Goal: Information Seeking & Learning: Learn about a topic

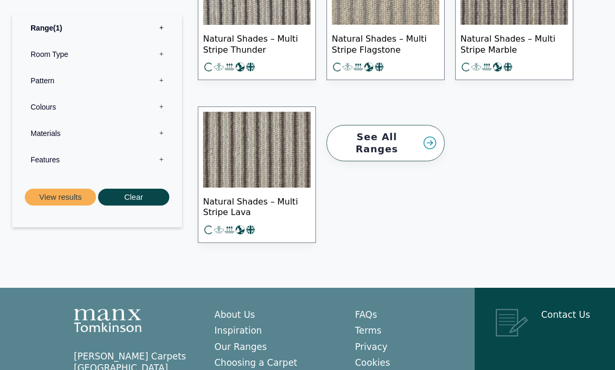
scroll to position [1598, 0]
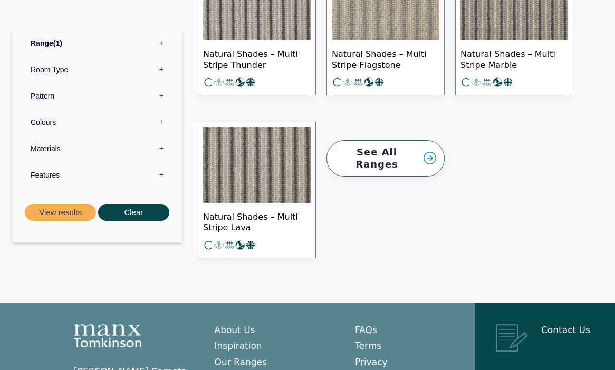
click at [163, 71] on label "Room Type 0" at bounding box center [97, 69] width 154 height 26
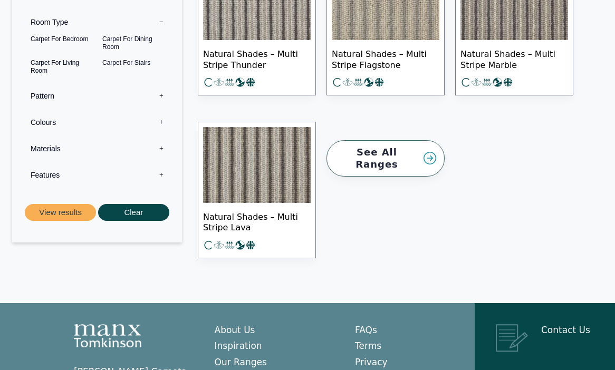
click at [376, 185] on div "See All Ranges" at bounding box center [385, 190] width 129 height 163
click at [394, 151] on link "See All Ranges" at bounding box center [386, 158] width 118 height 36
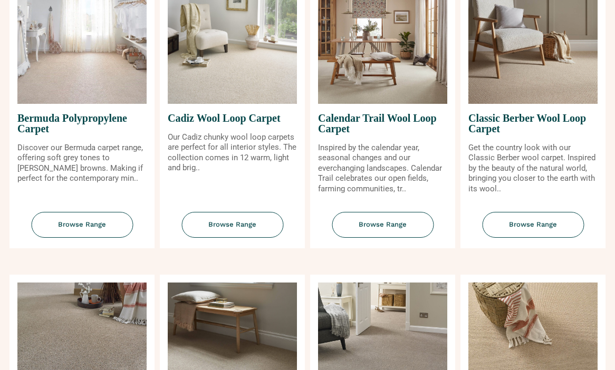
scroll to position [75, 0]
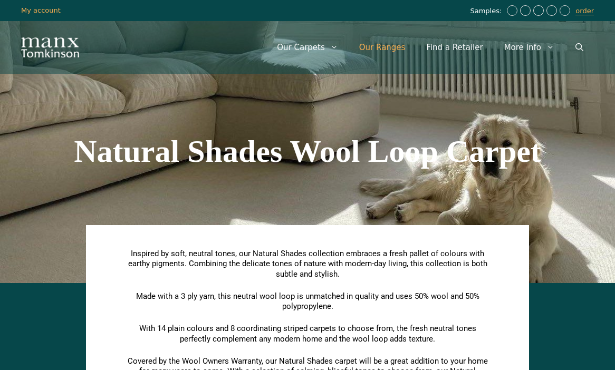
click at [388, 55] on link "Our Ranges" at bounding box center [383, 48] width 68 height 32
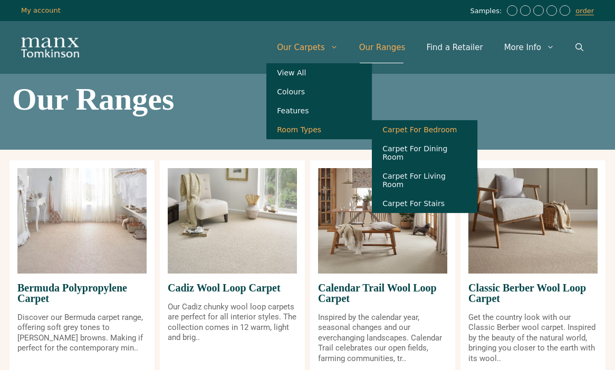
click at [431, 136] on link "Carpet For Bedroom" at bounding box center [425, 129] width 106 height 19
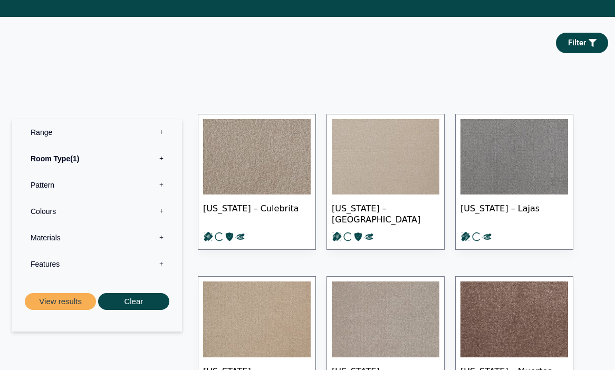
scroll to position [383, 0]
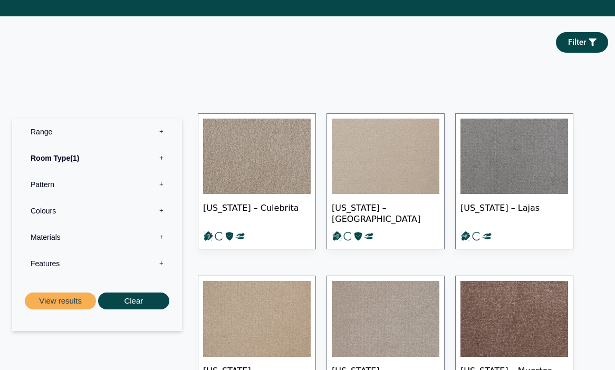
click at [124, 186] on label "Pattern 0" at bounding box center [97, 184] width 154 height 26
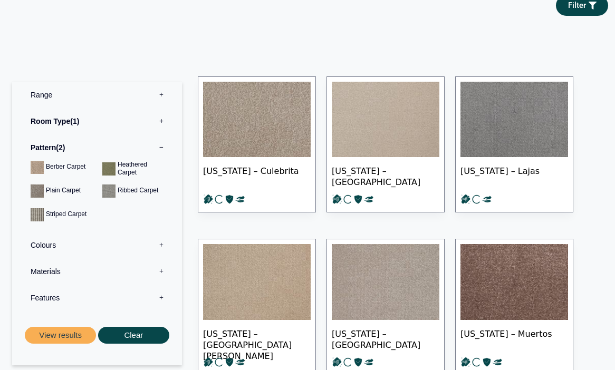
scroll to position [429, 0]
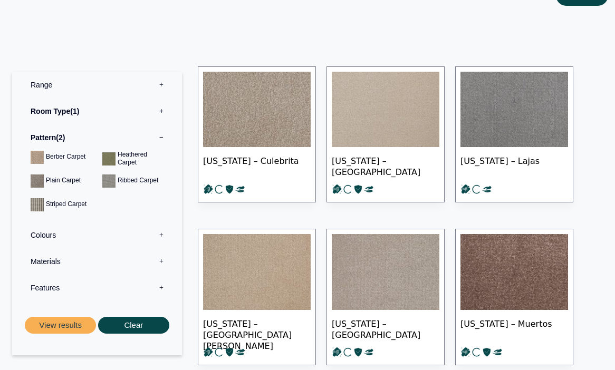
click at [142, 283] on label "Features 0" at bounding box center [97, 288] width 154 height 26
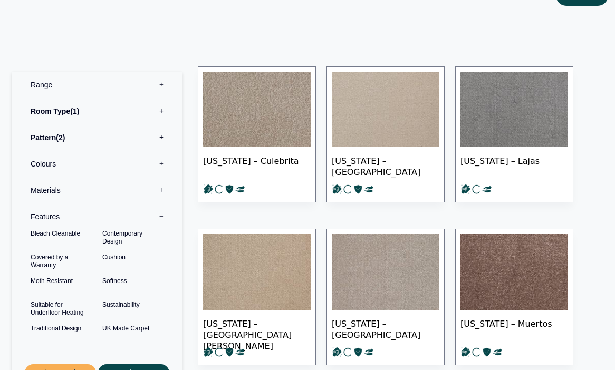
click at [166, 218] on label "Features 0" at bounding box center [97, 217] width 154 height 26
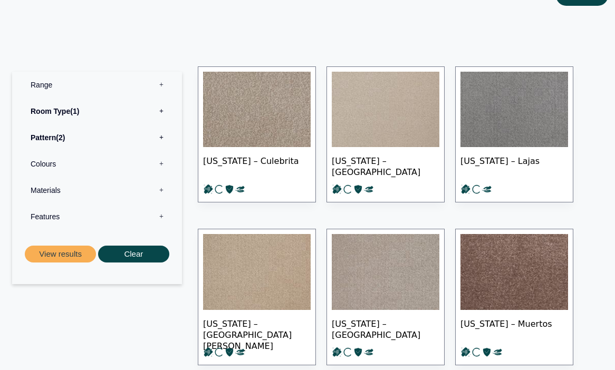
click at [164, 188] on label "Materials 0" at bounding box center [97, 190] width 154 height 26
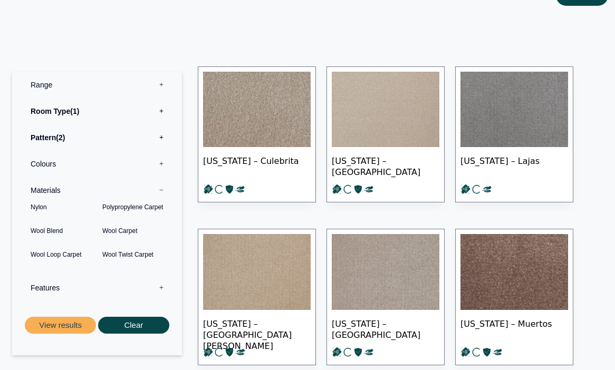
click at [164, 188] on label "Materials 0" at bounding box center [97, 190] width 154 height 26
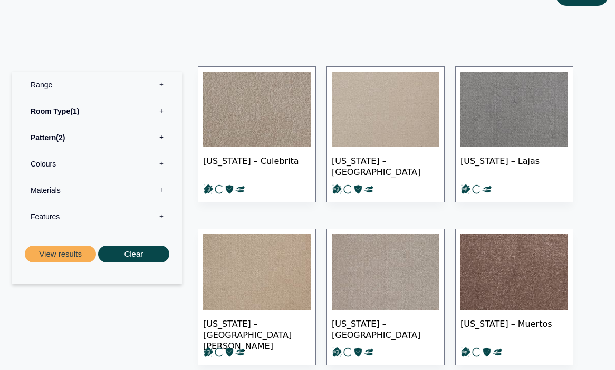
click at [163, 162] on label "Colours 0" at bounding box center [97, 164] width 154 height 26
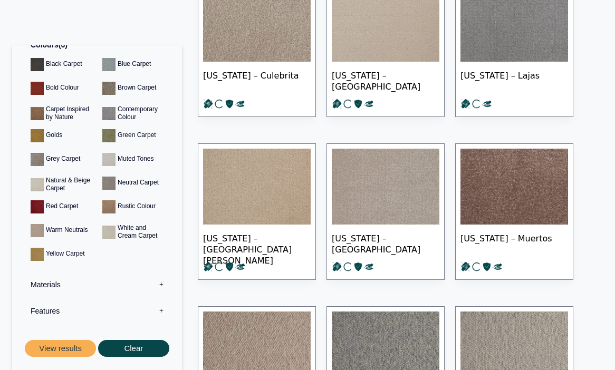
scroll to position [519, 0]
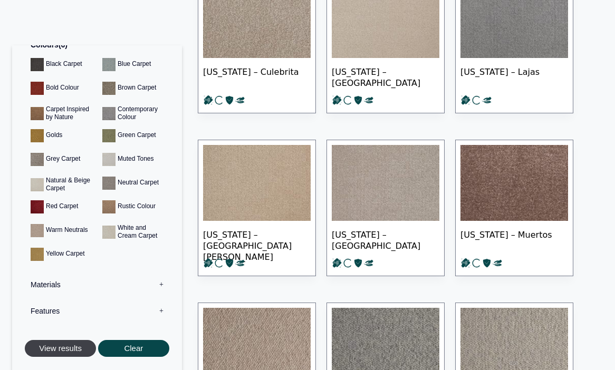
click at [56, 352] on button "View results" at bounding box center [60, 348] width 71 height 17
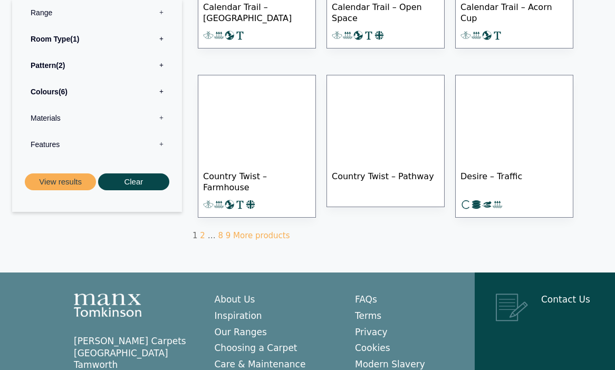
scroll to position [728, 0]
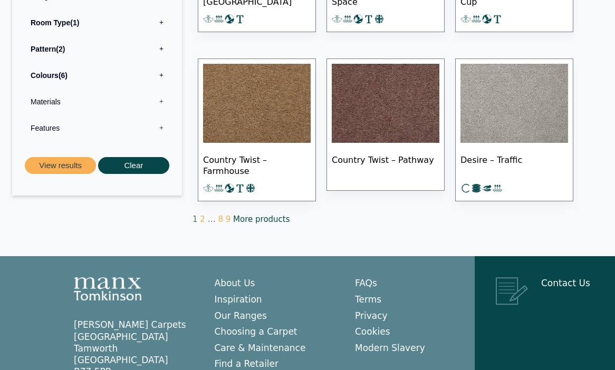
click at [261, 219] on link "More products" at bounding box center [261, 219] width 56 height 9
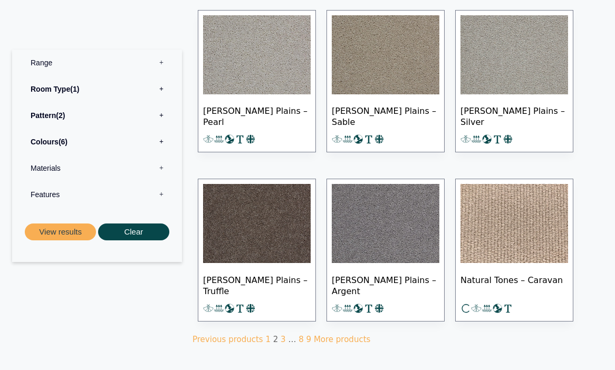
scroll to position [613, 0]
